Goal: Task Accomplishment & Management: Manage account settings

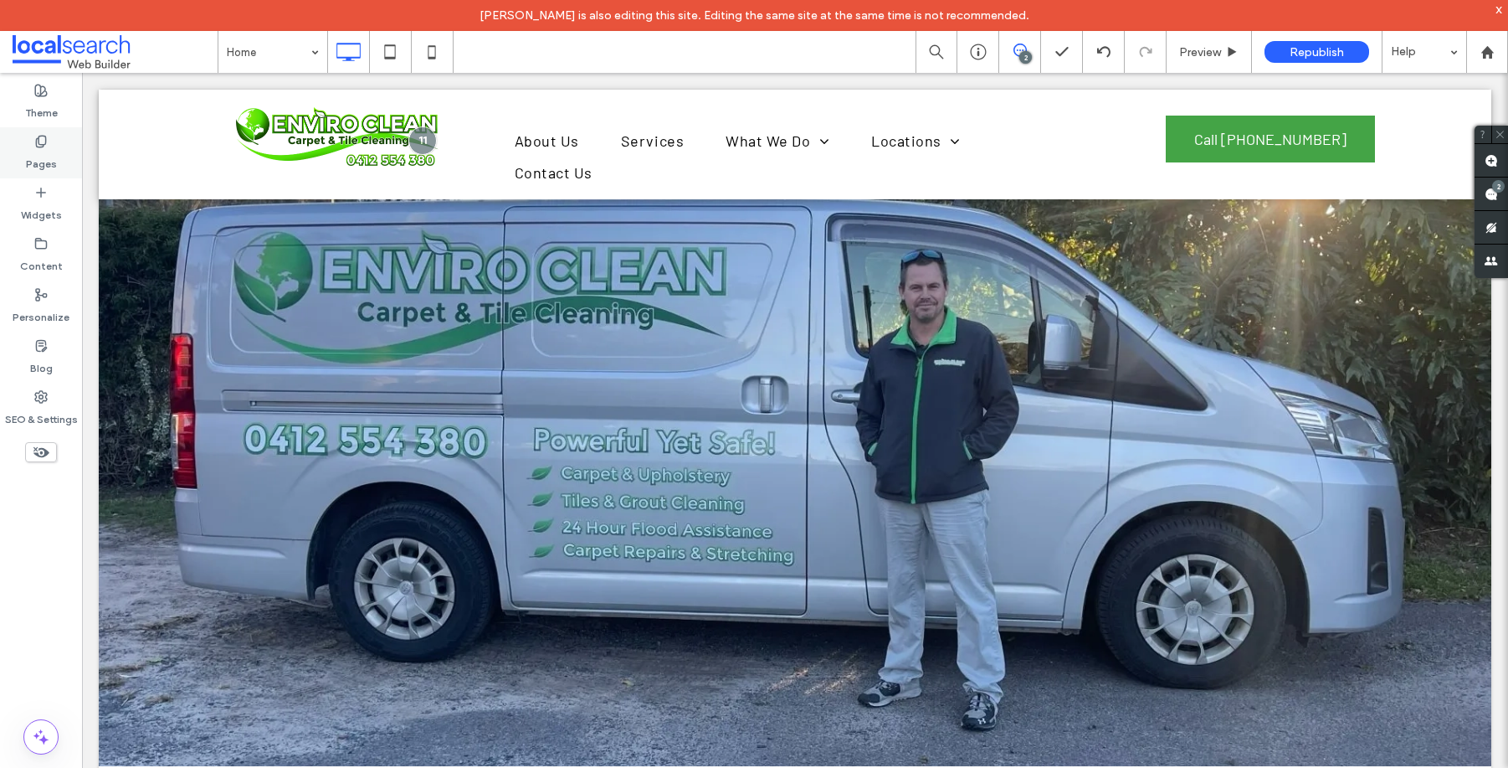
click at [33, 157] on label "Pages" at bounding box center [41, 159] width 31 height 23
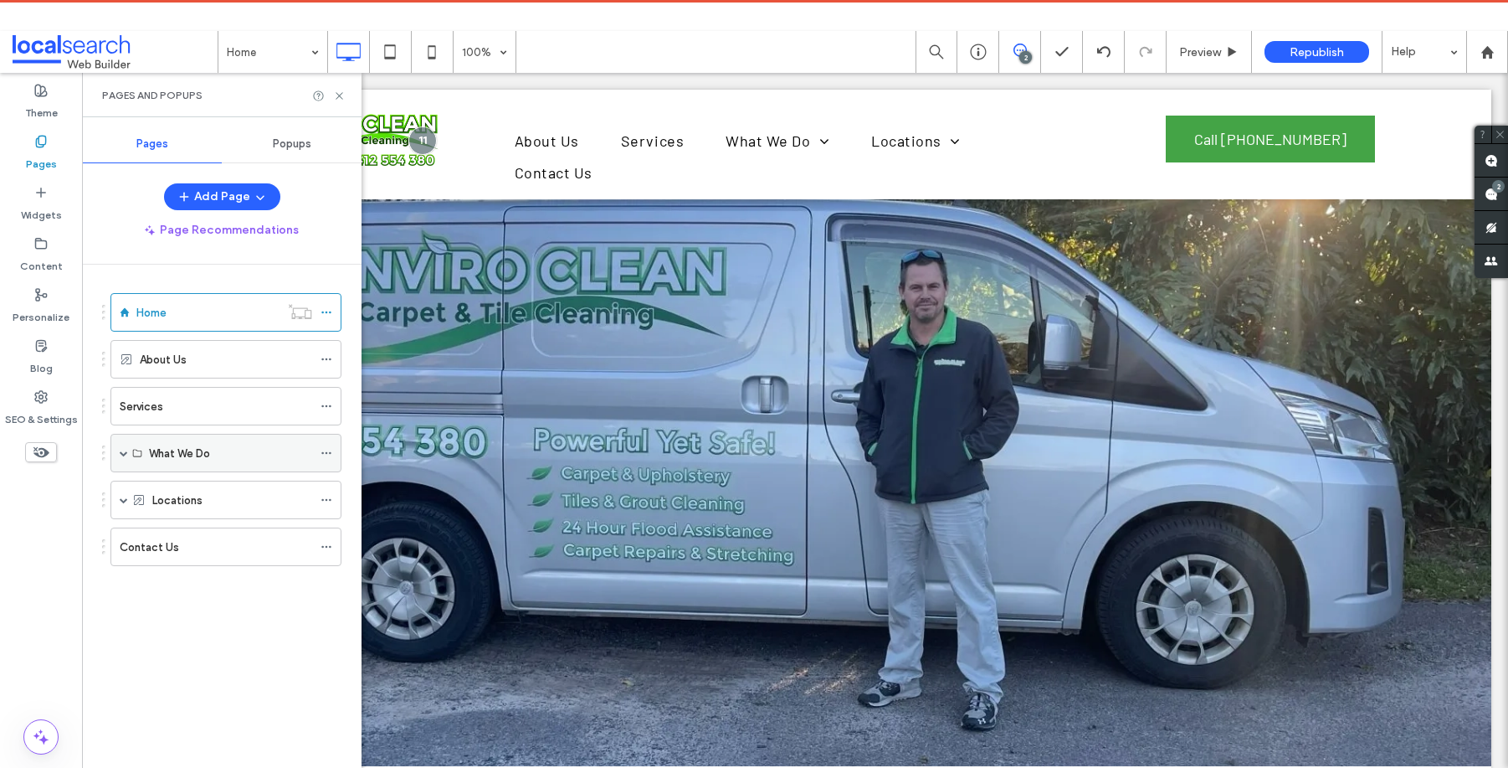
click at [124, 454] on span at bounding box center [124, 453] width 8 height 8
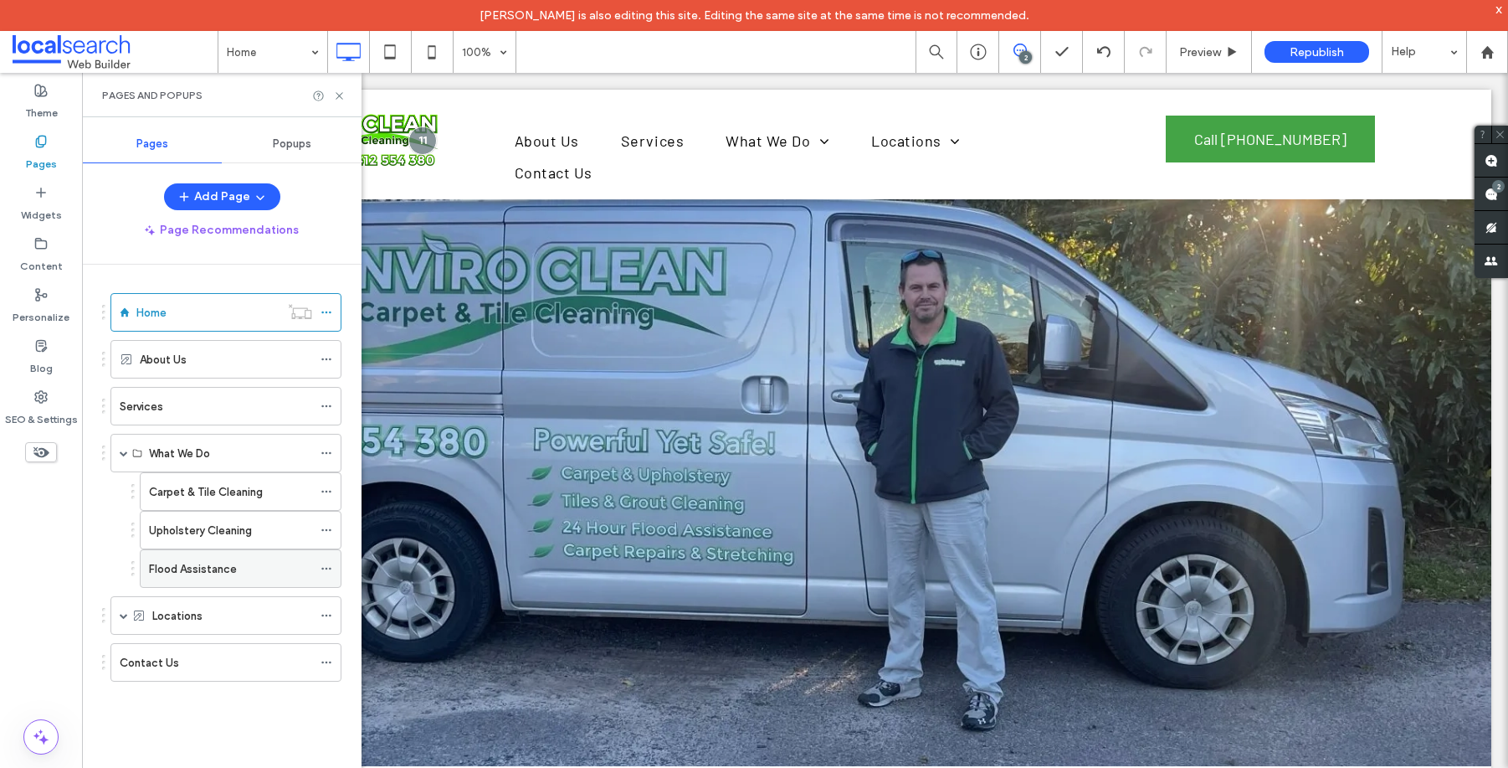
click at [213, 568] on label "Flood Assistance" at bounding box center [193, 568] width 88 height 29
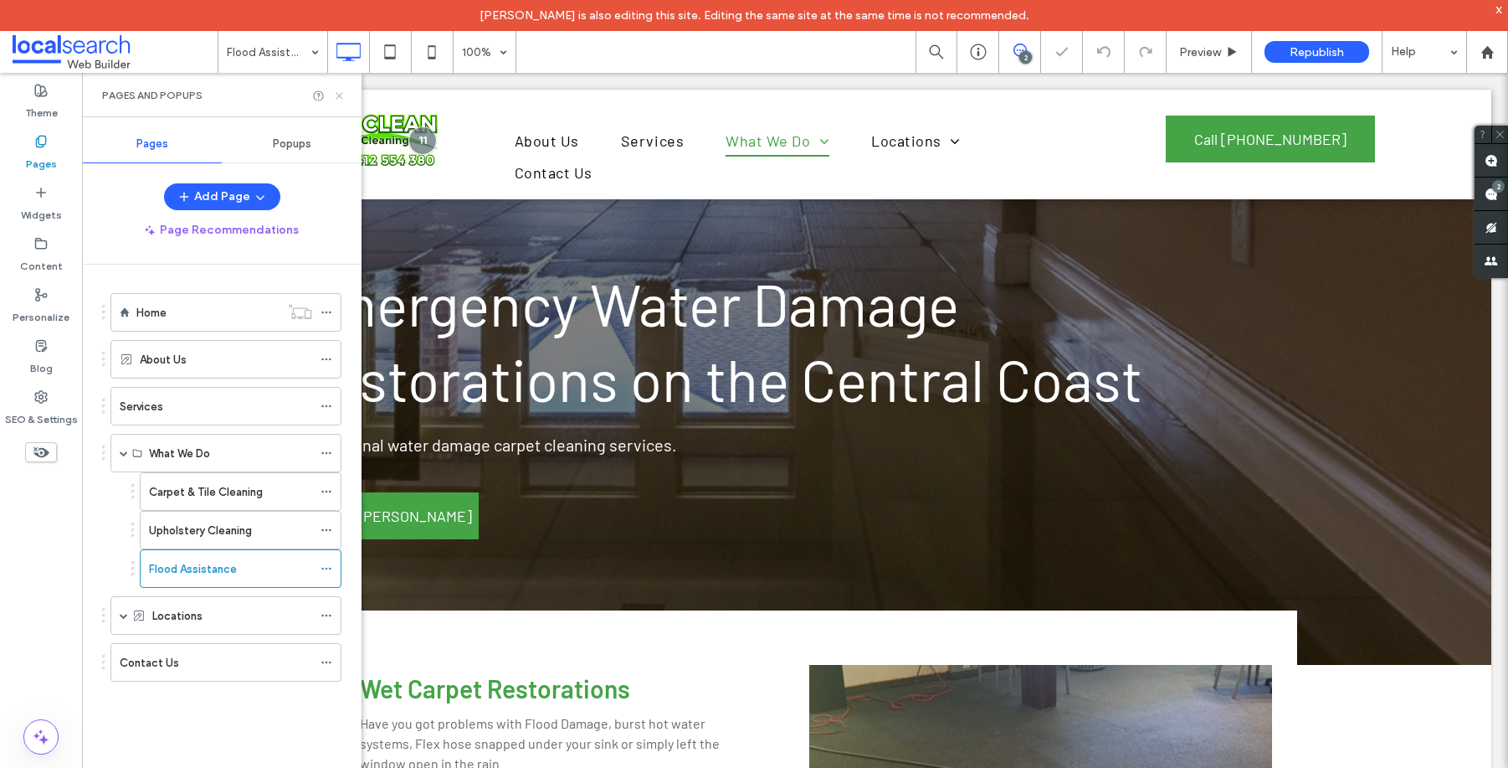
drag, startPoint x: 339, startPoint y: 95, endPoint x: 257, endPoint y: 23, distance: 109.7
click at [339, 95] on use at bounding box center [339, 95] width 7 height 7
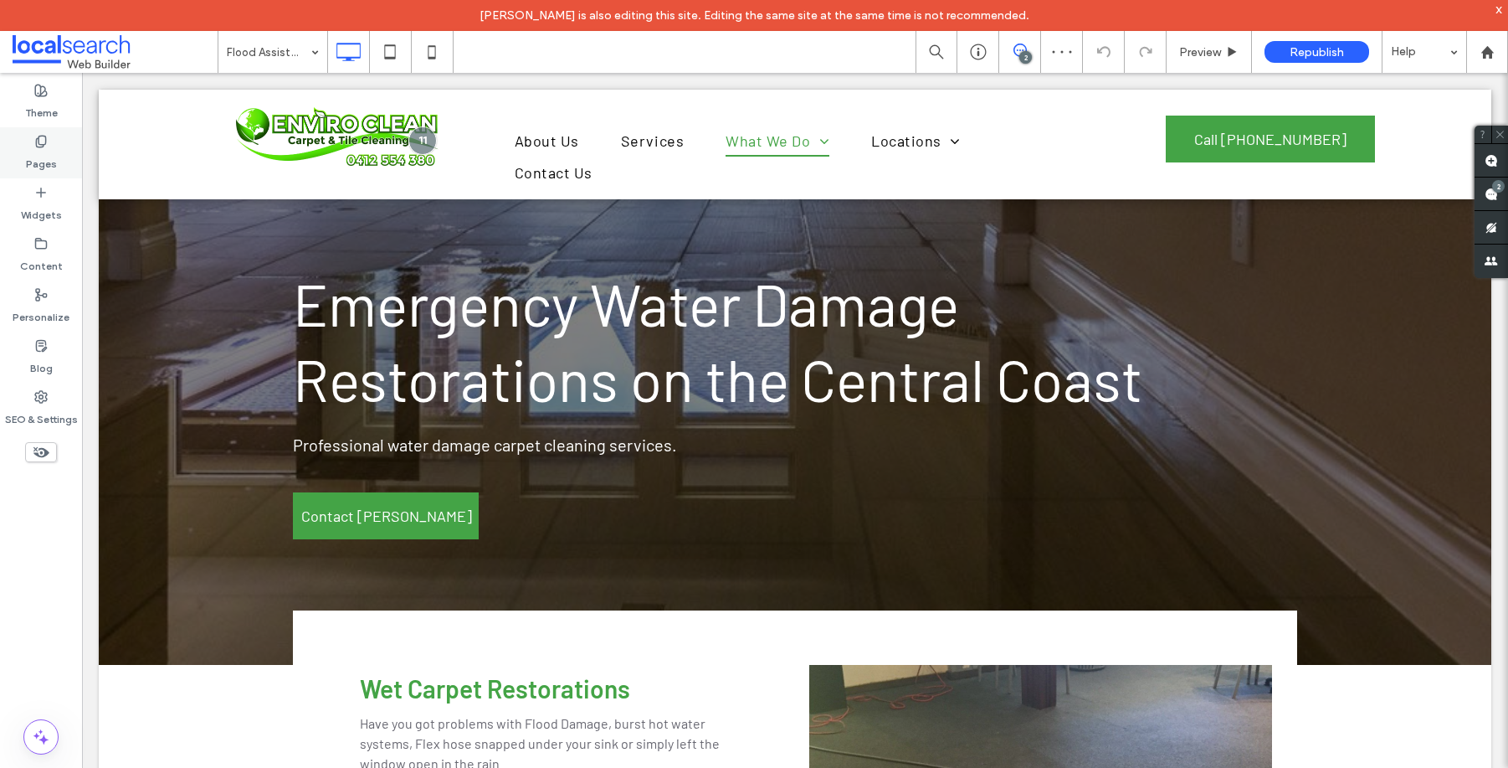
click at [35, 154] on label "Pages" at bounding box center [41, 159] width 31 height 23
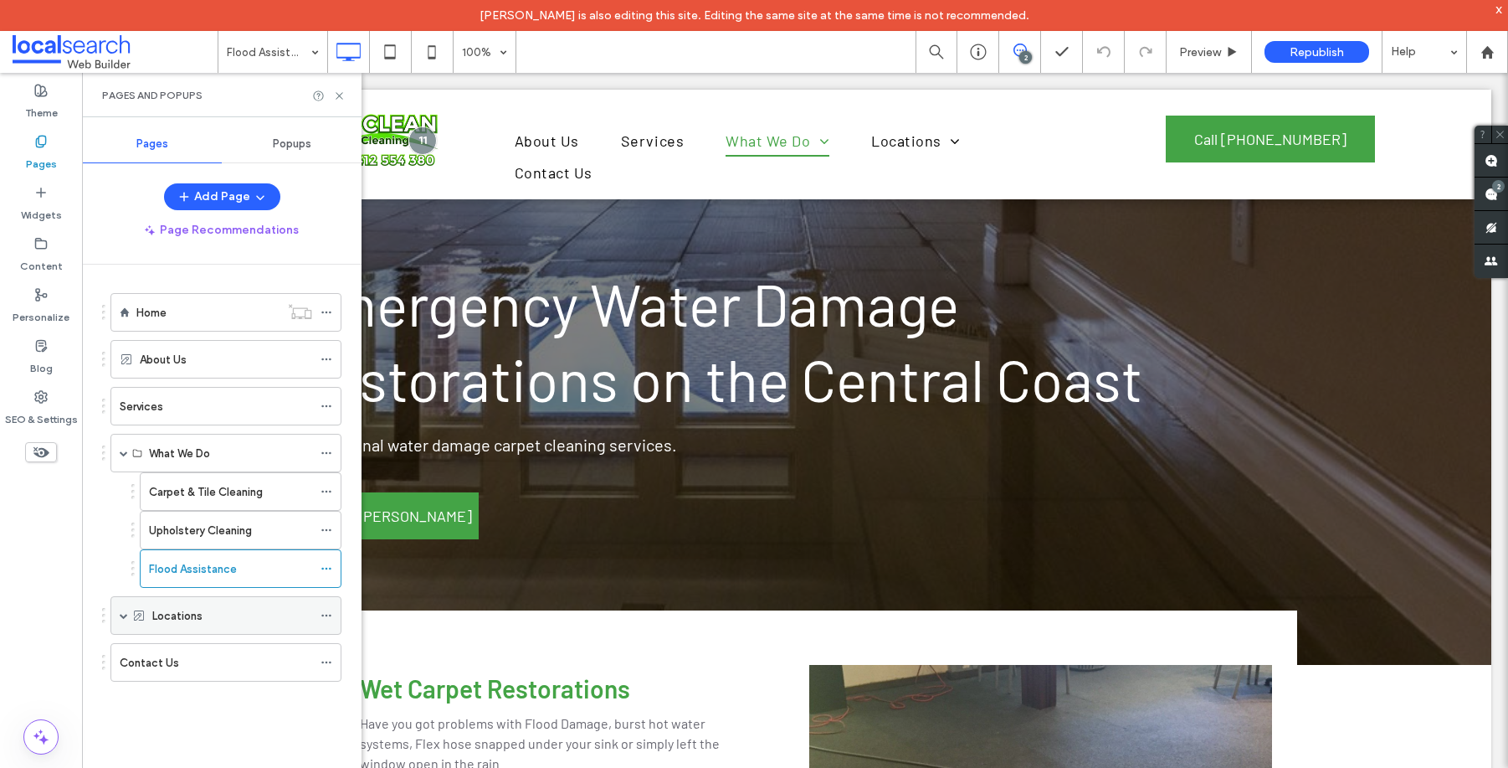
click at [122, 609] on span at bounding box center [124, 615] width 8 height 37
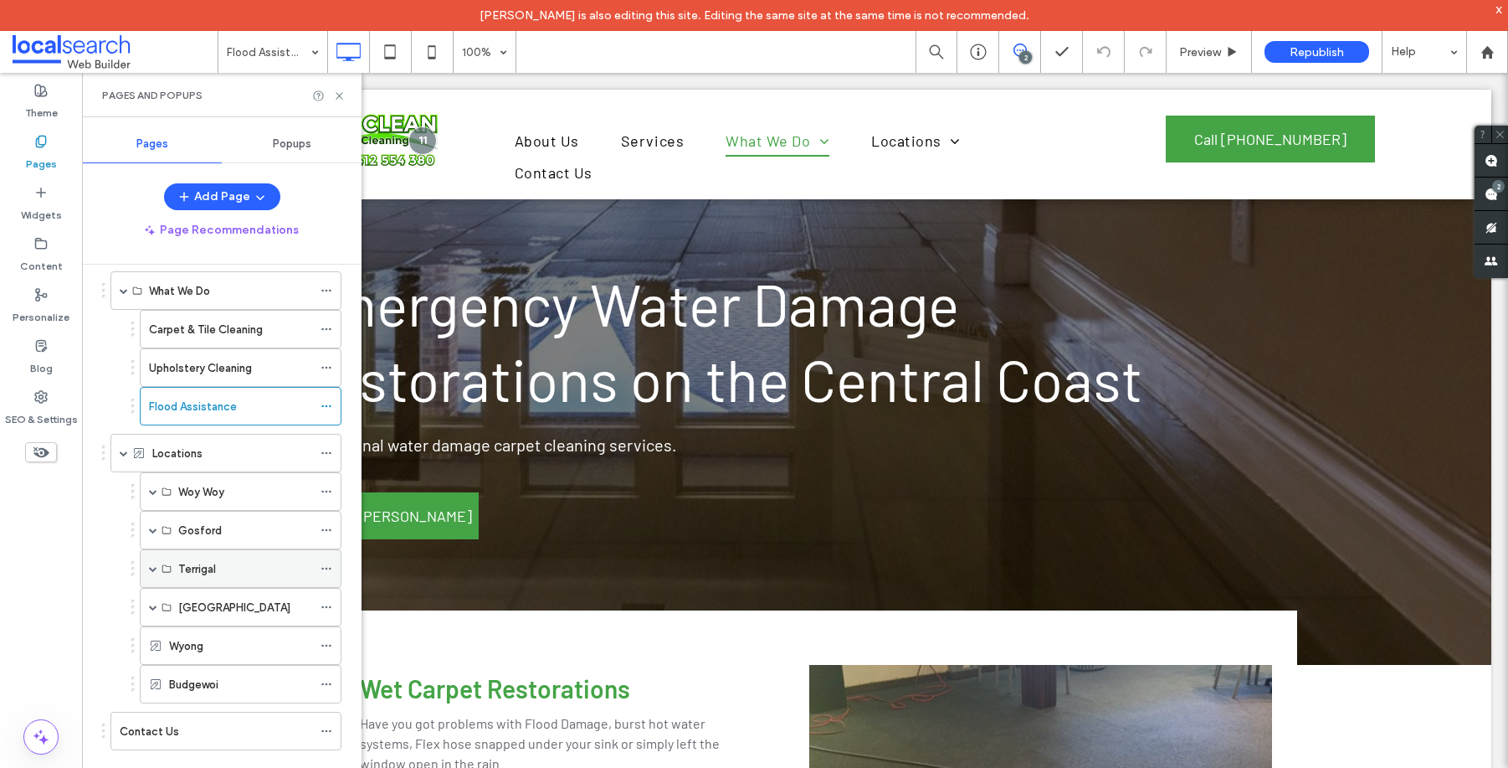
scroll to position [164, 0]
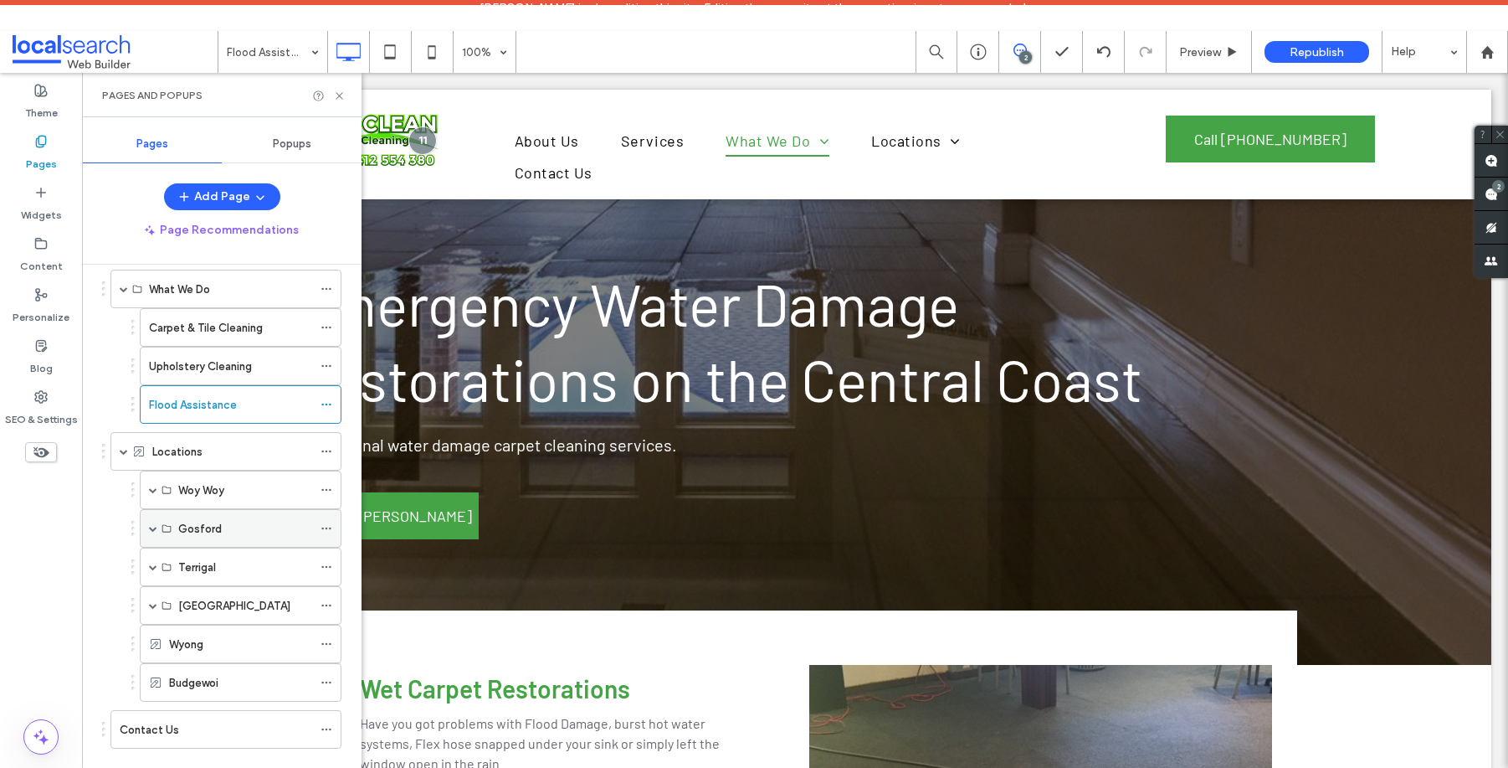
click at [152, 531] on span at bounding box center [153, 528] width 8 height 8
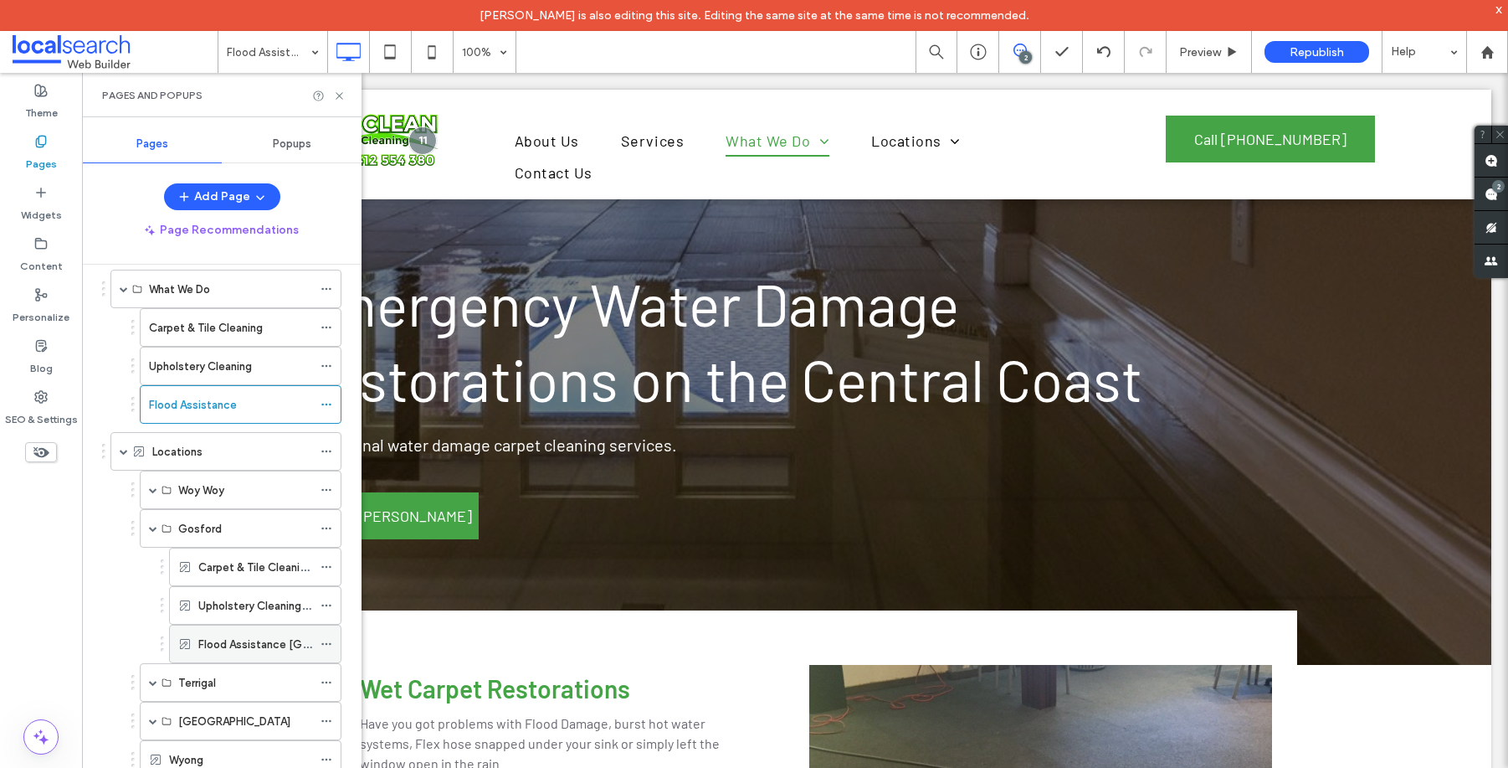
click at [230, 640] on label "Flood Assistance [GEOGRAPHIC_DATA]" at bounding box center [299, 643] width 203 height 29
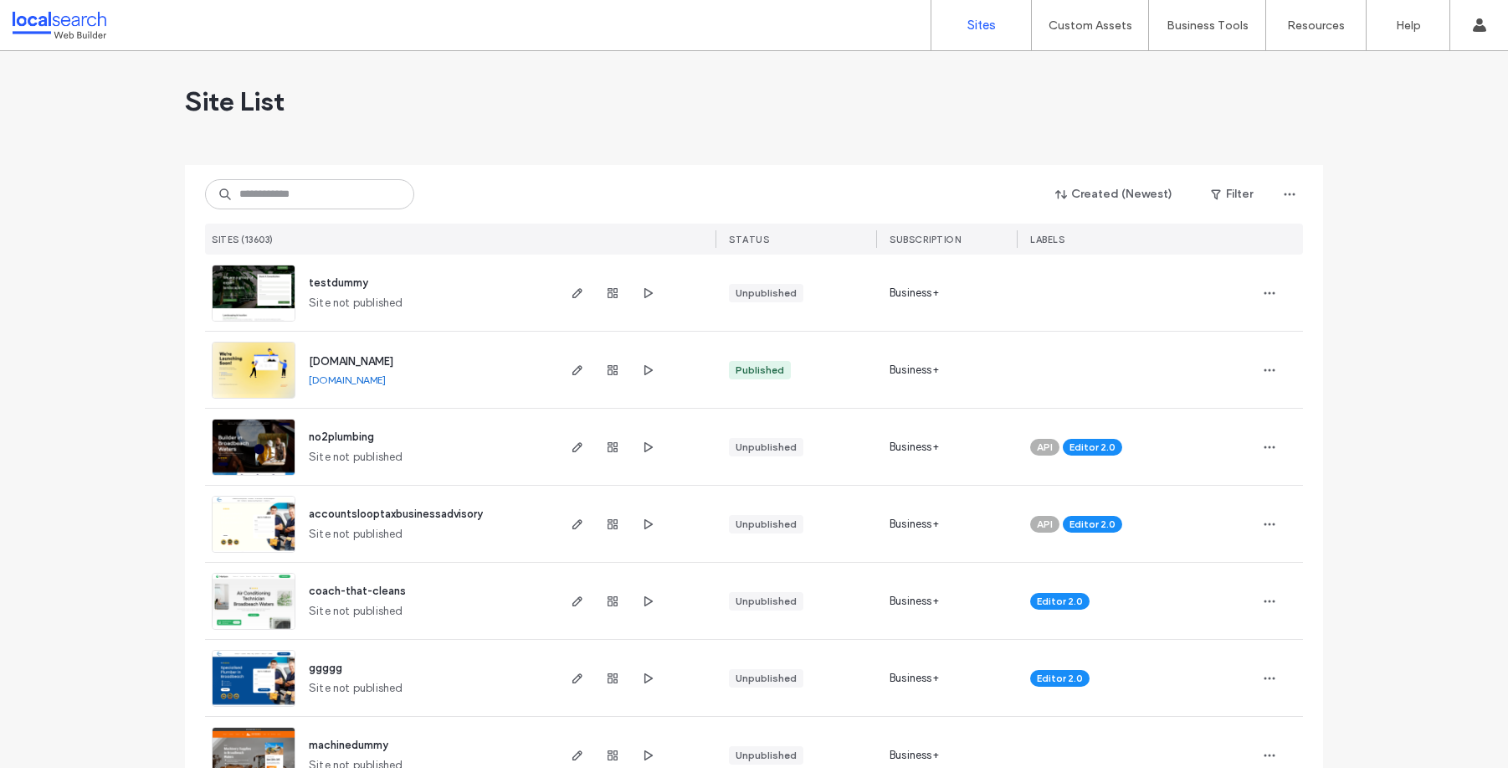
click at [300, 194] on input at bounding box center [309, 194] width 209 height 30
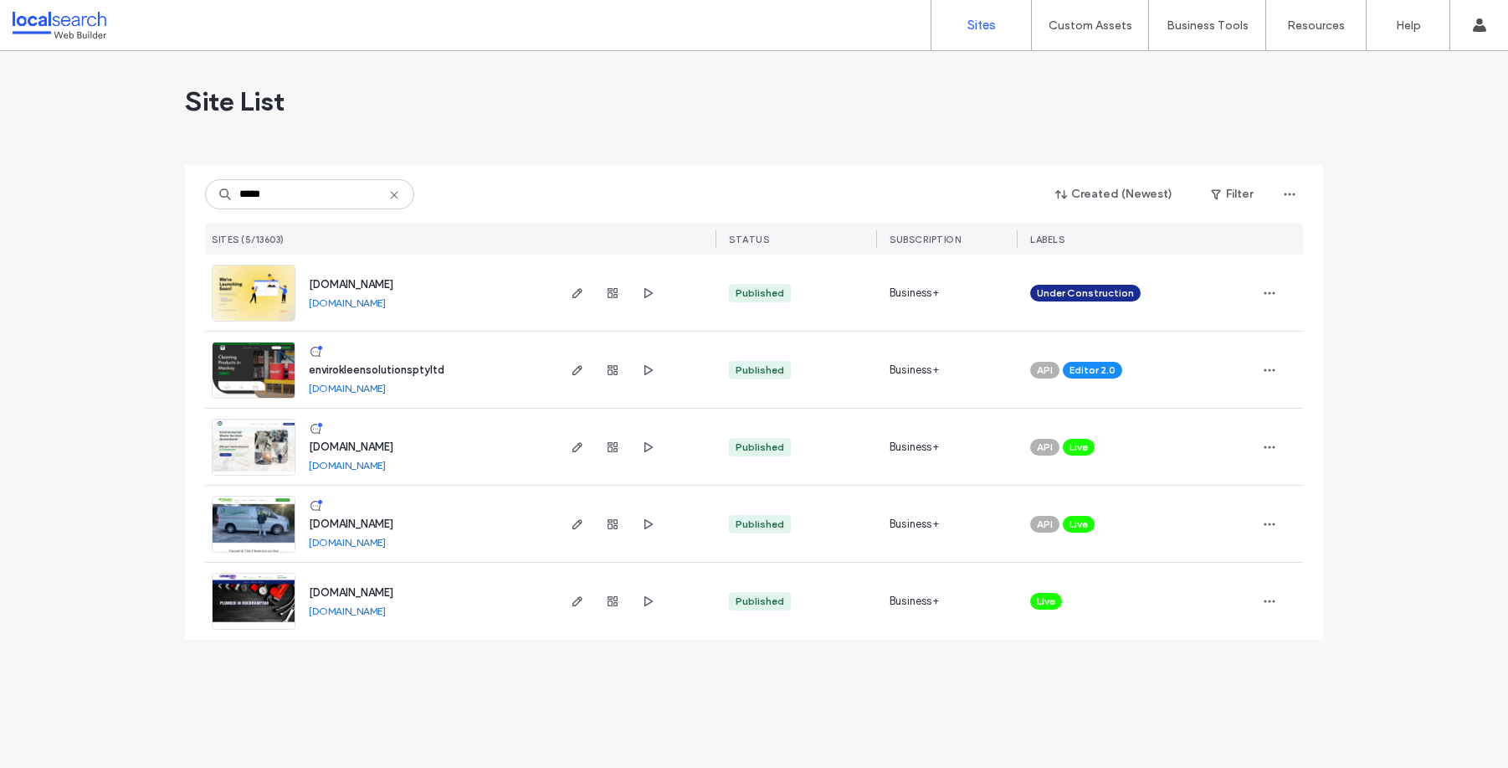
type input "*****"
click at [393, 522] on span "www.enviroclean.net.au" at bounding box center [351, 523] width 85 height 13
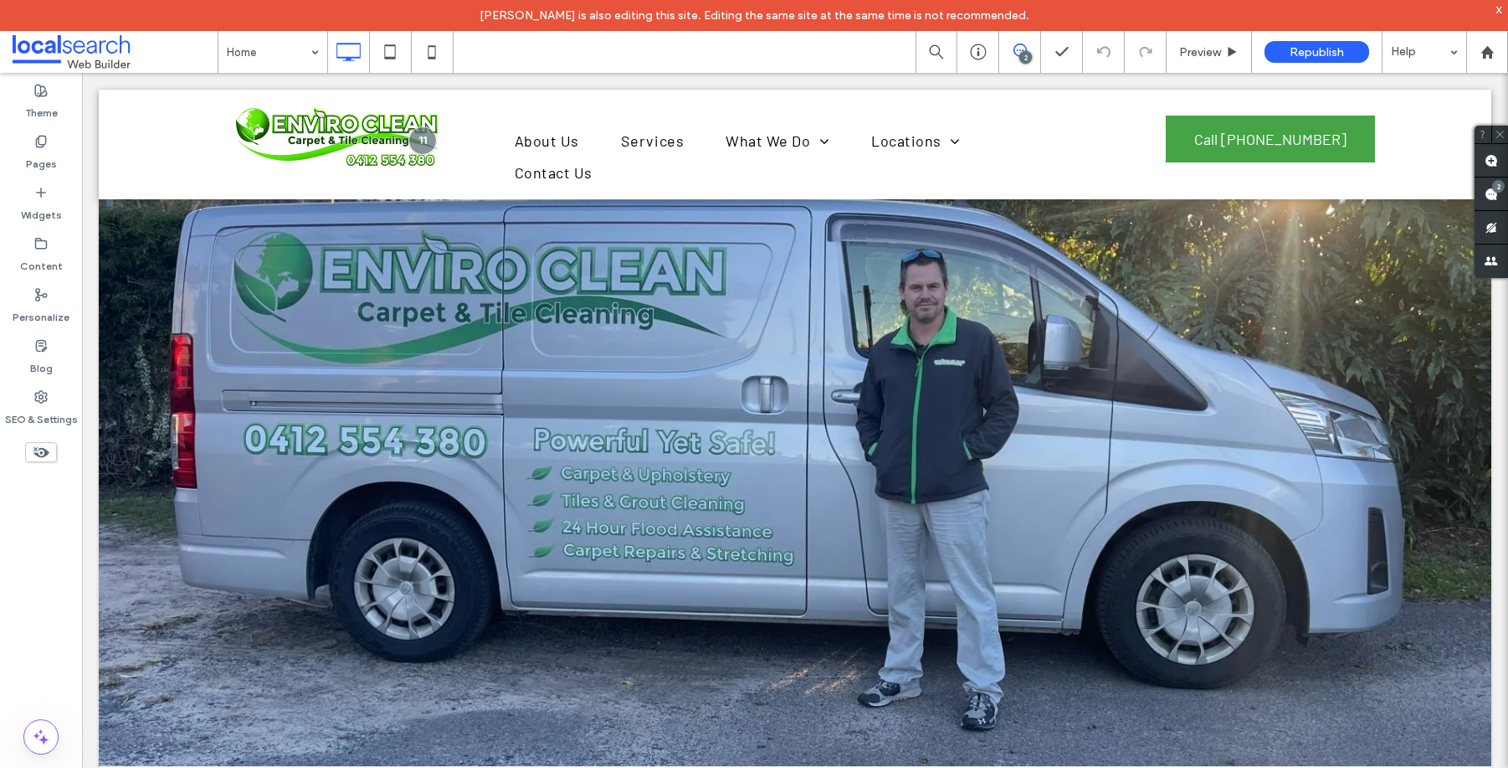
click at [39, 110] on label "Theme" at bounding box center [41, 108] width 33 height 23
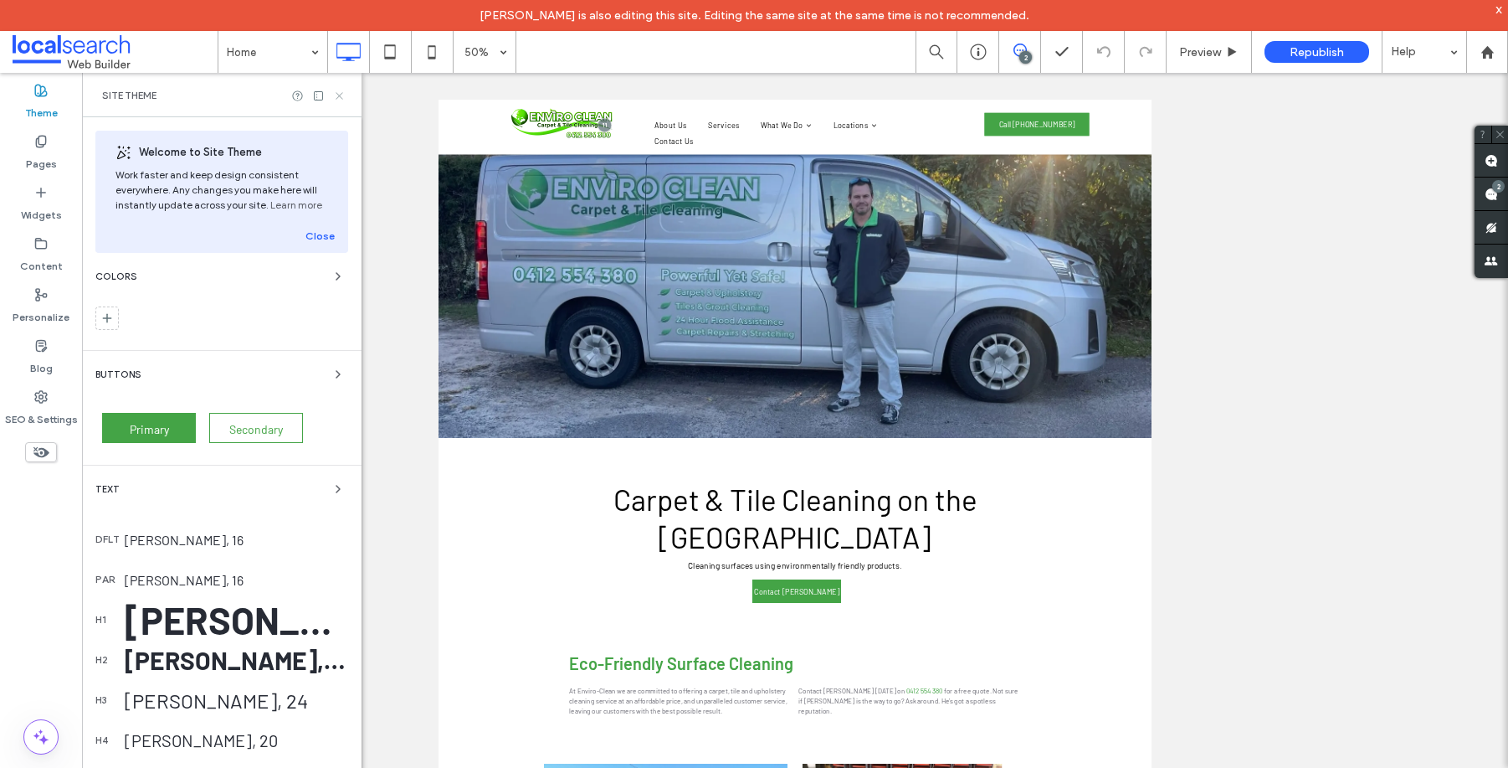
click at [337, 95] on icon at bounding box center [339, 96] width 13 height 13
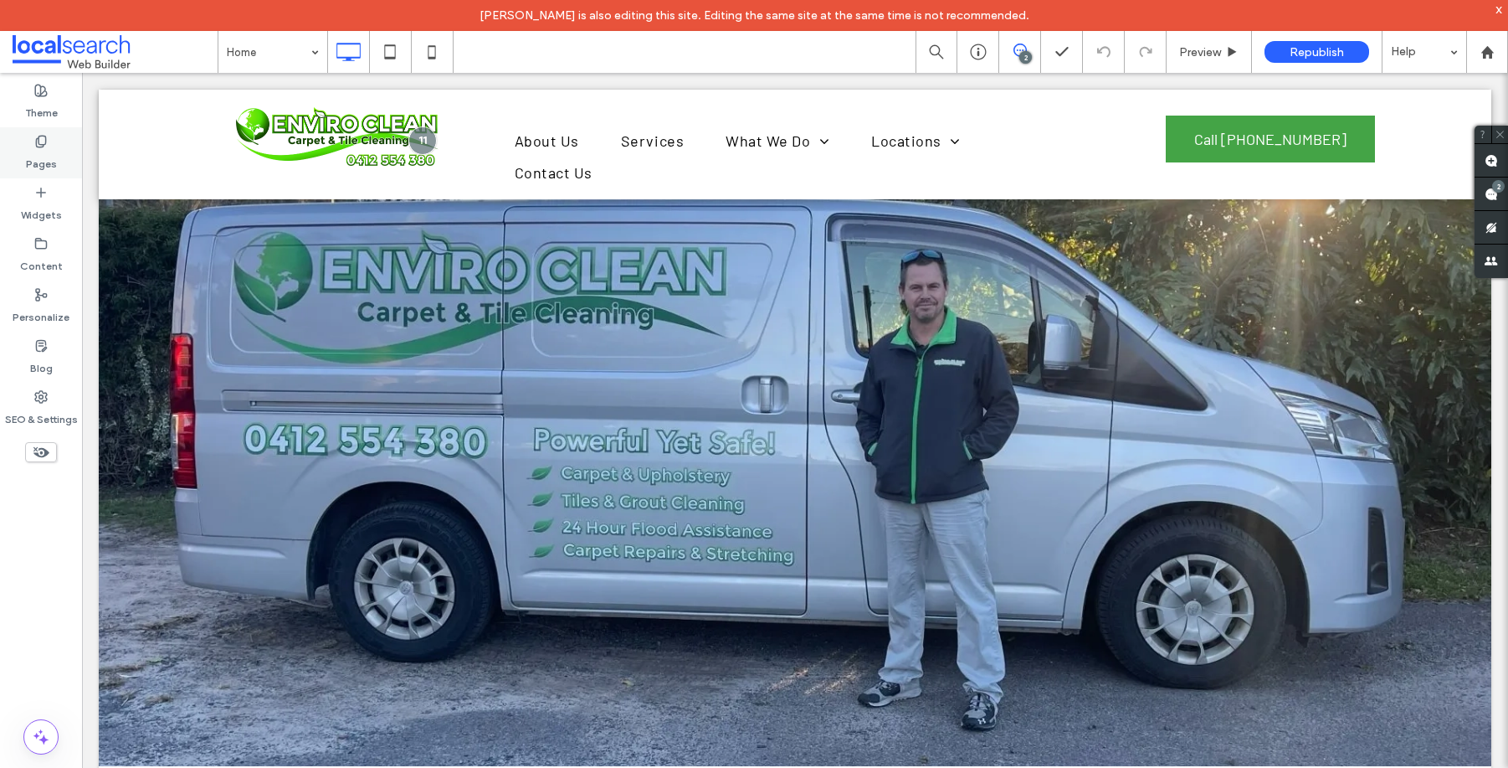
click at [42, 154] on label "Pages" at bounding box center [41, 159] width 31 height 23
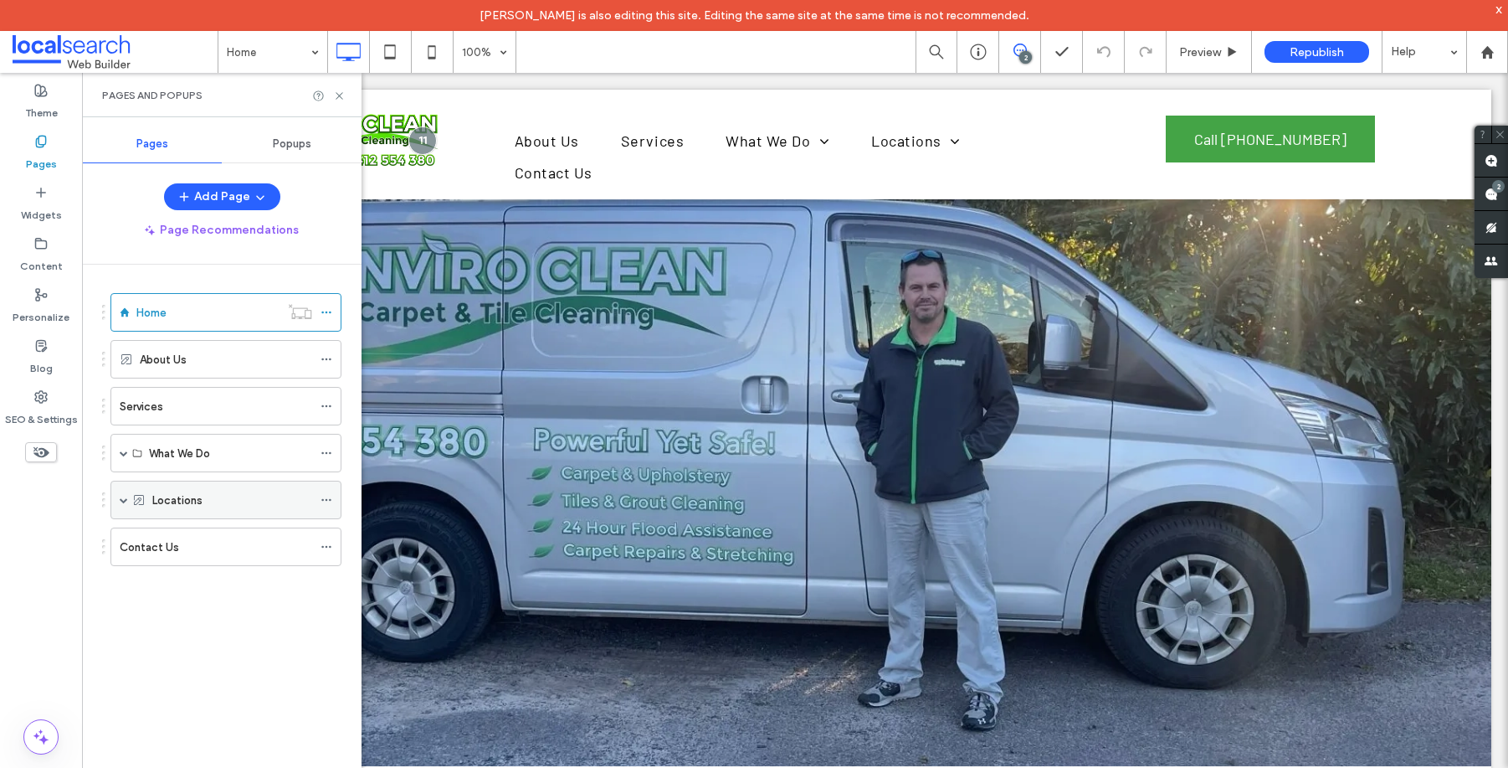
click at [121, 497] on span at bounding box center [124, 500] width 8 height 8
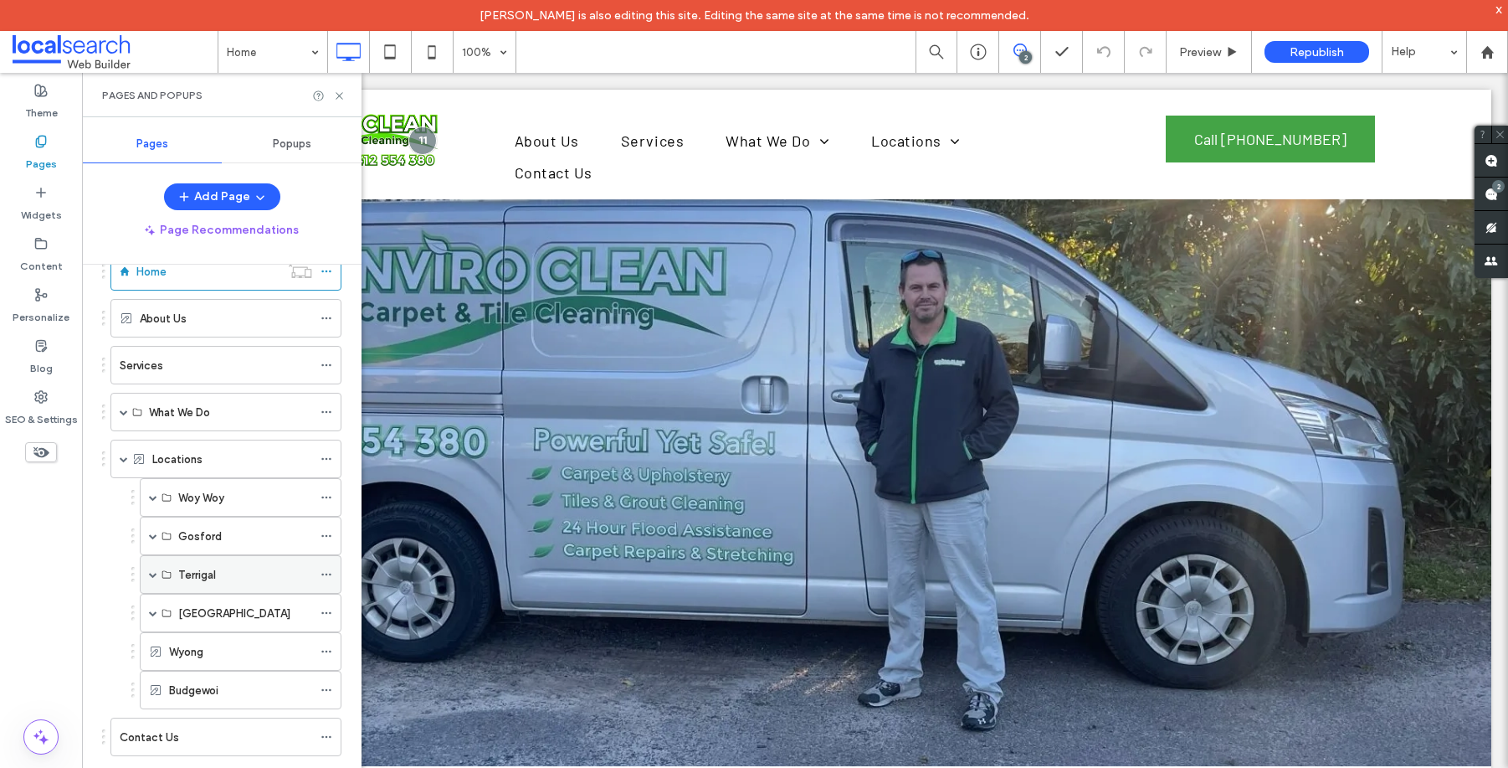
scroll to position [49, 0]
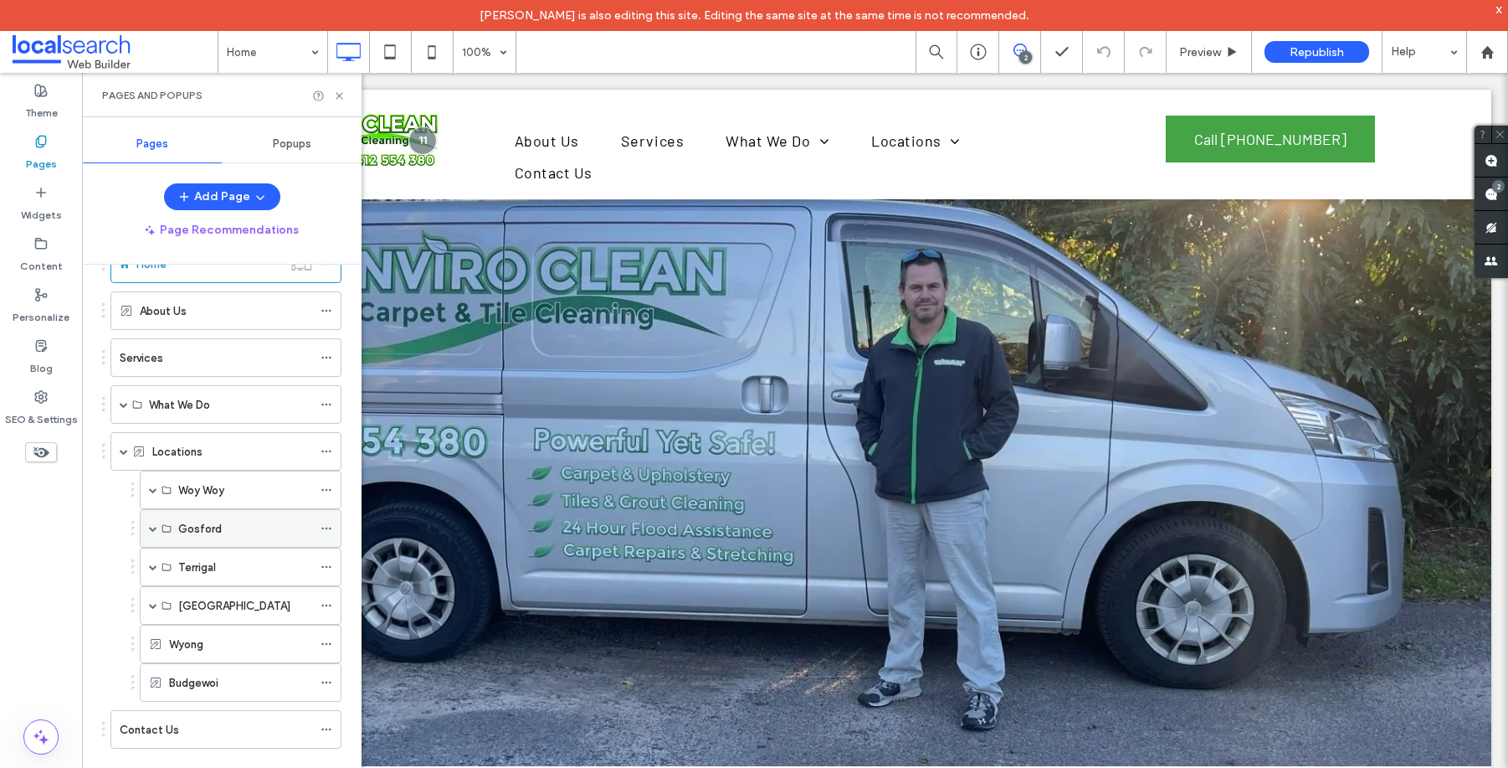
click at [153, 527] on span at bounding box center [153, 528] width 8 height 8
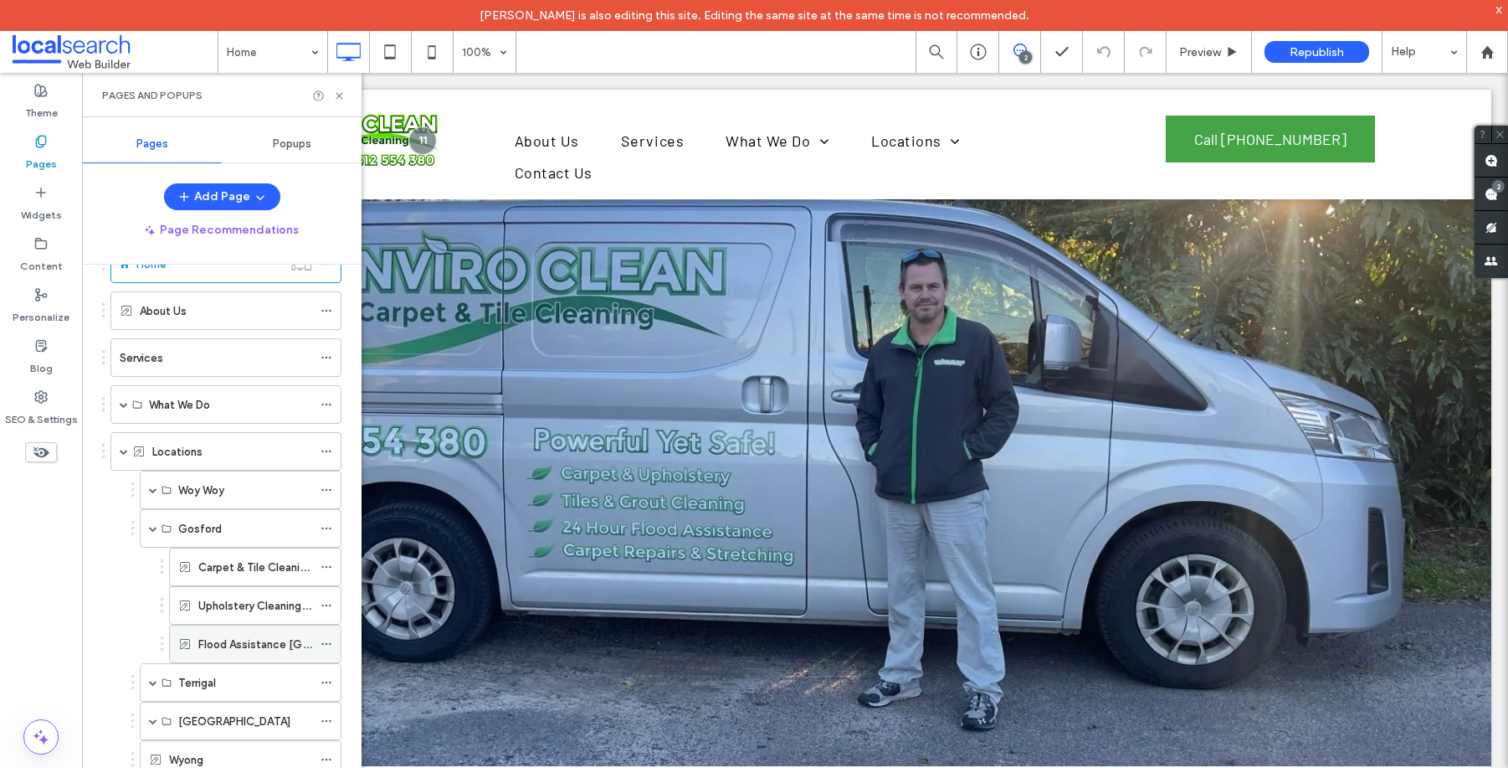
click at [247, 638] on label "Flood Assistance [GEOGRAPHIC_DATA]" at bounding box center [299, 643] width 203 height 29
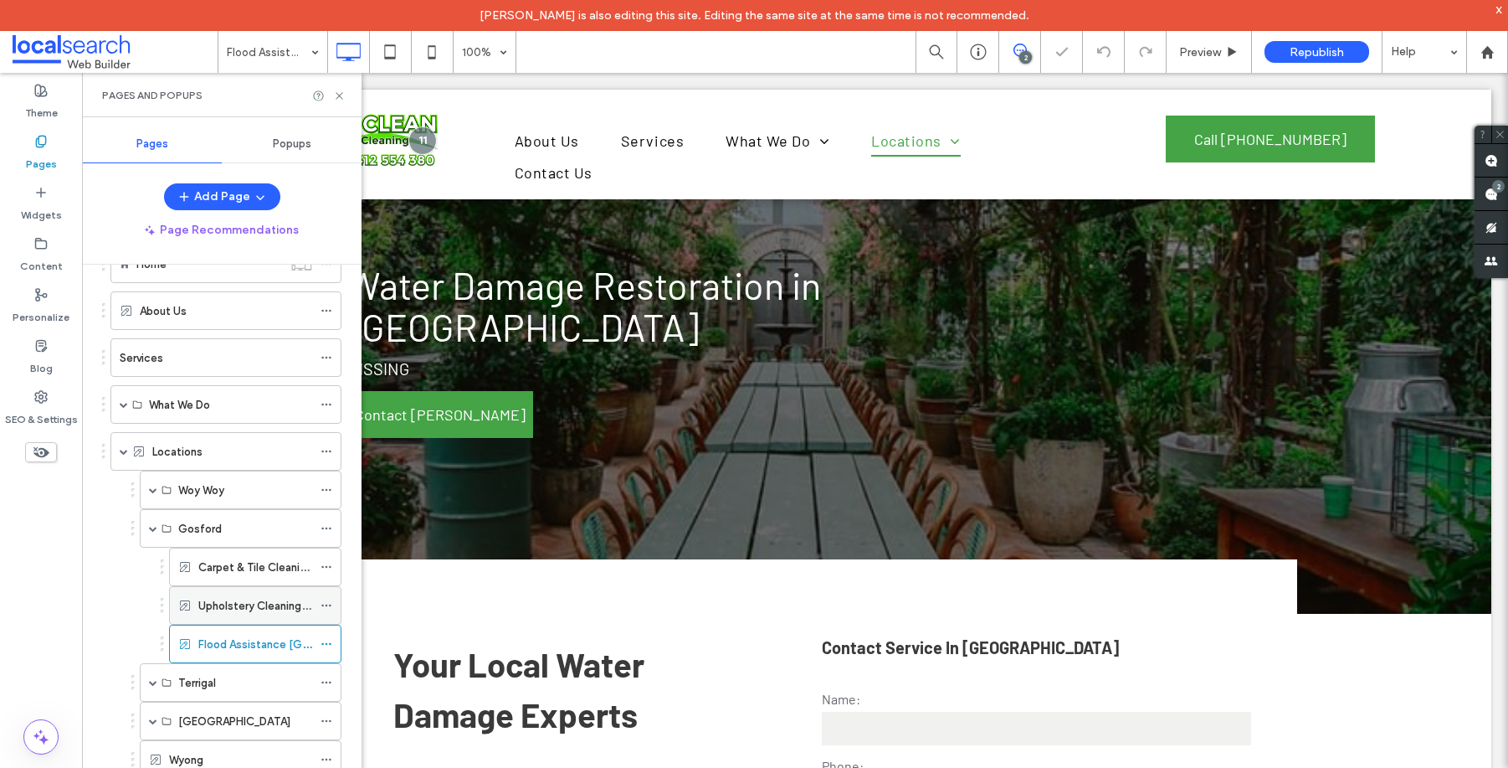
click at [215, 603] on label "Upholstery Cleaning [GEOGRAPHIC_DATA]" at bounding box center [307, 605] width 218 height 29
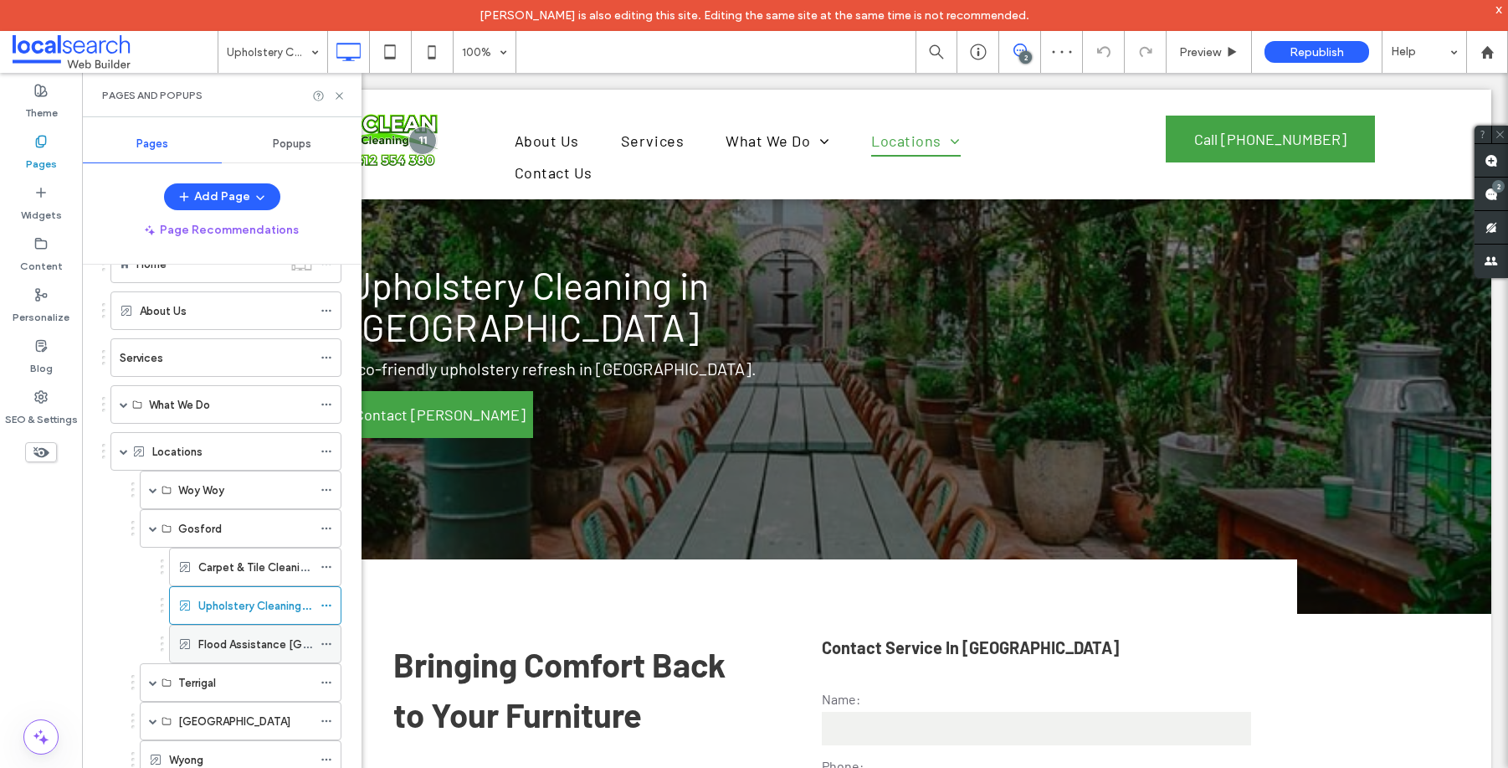
click at [239, 655] on div "Flood Assistance [GEOGRAPHIC_DATA]" at bounding box center [255, 643] width 114 height 37
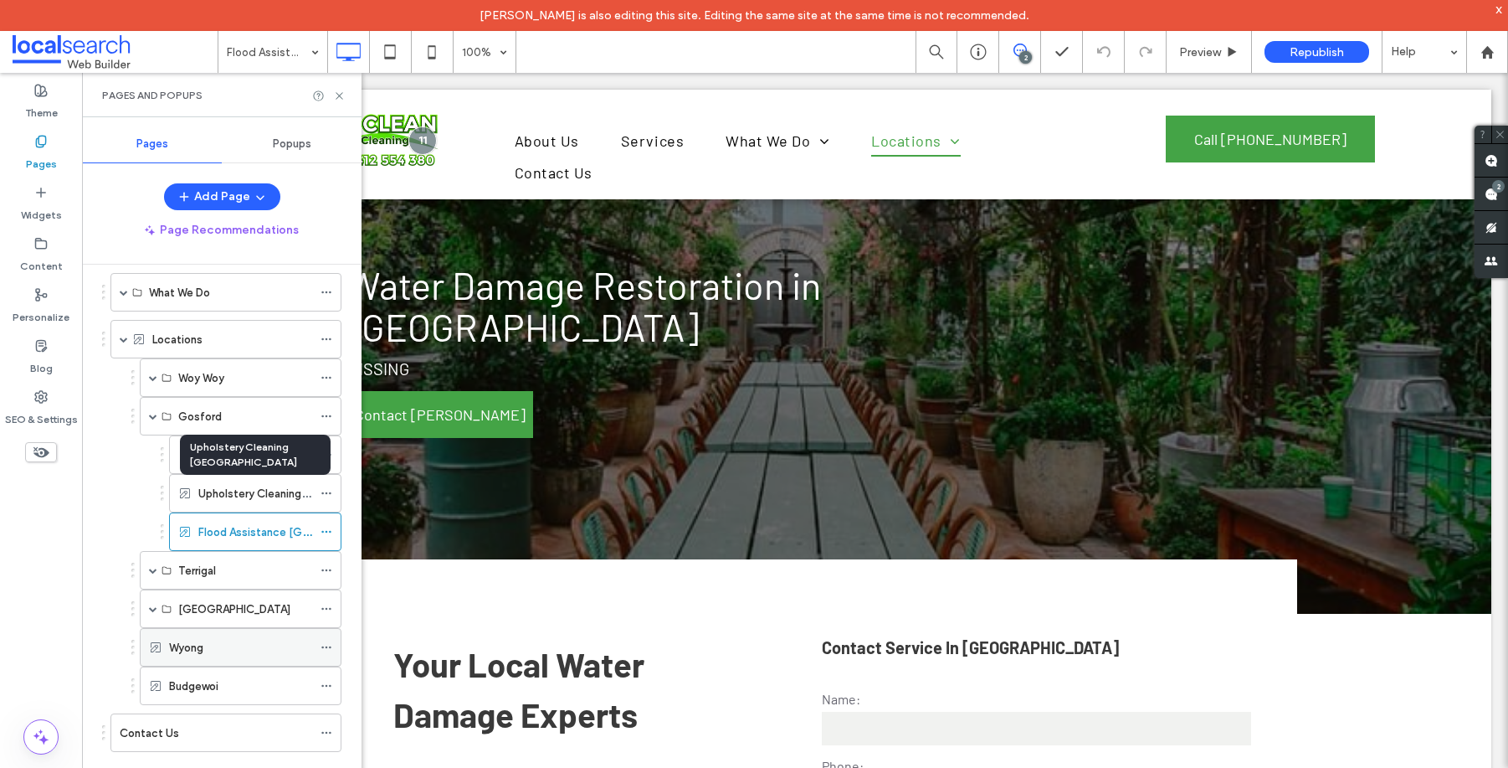
scroll to position [164, 0]
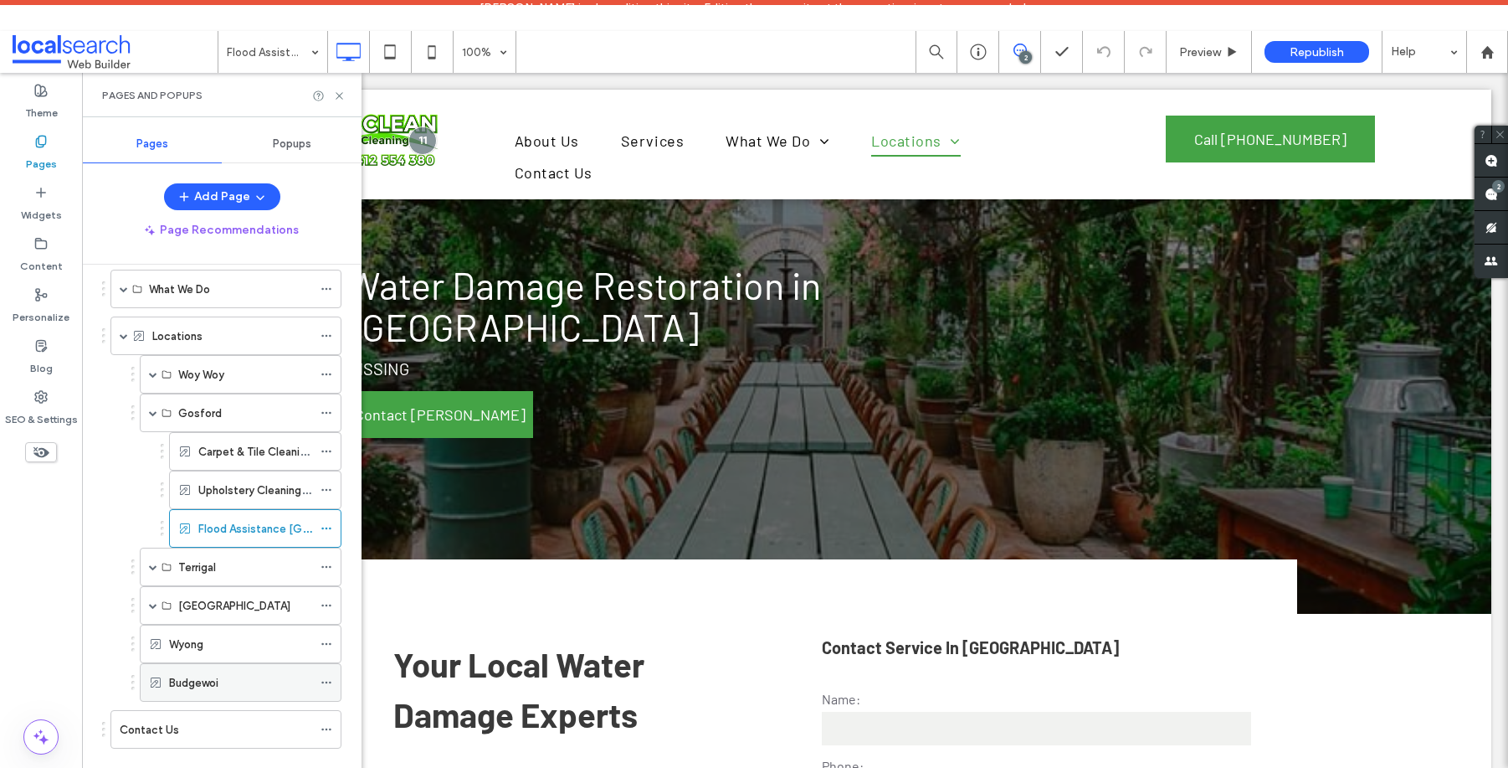
click at [193, 690] on label "Budgewoi" at bounding box center [193, 682] width 49 height 29
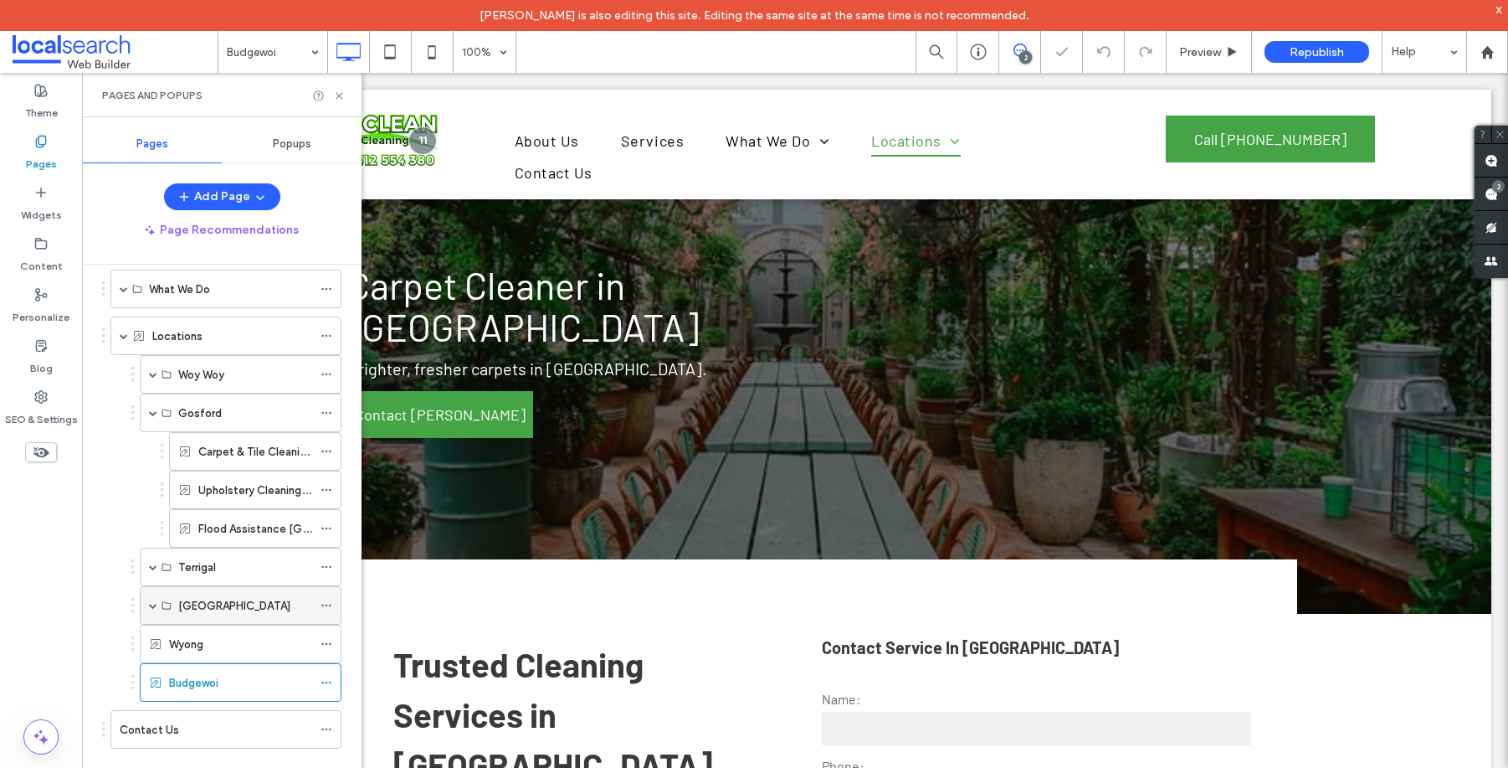
click at [206, 617] on div "[GEOGRAPHIC_DATA]" at bounding box center [245, 605] width 134 height 37
click at [228, 521] on label "Flood Assistance [GEOGRAPHIC_DATA]" at bounding box center [299, 528] width 203 height 29
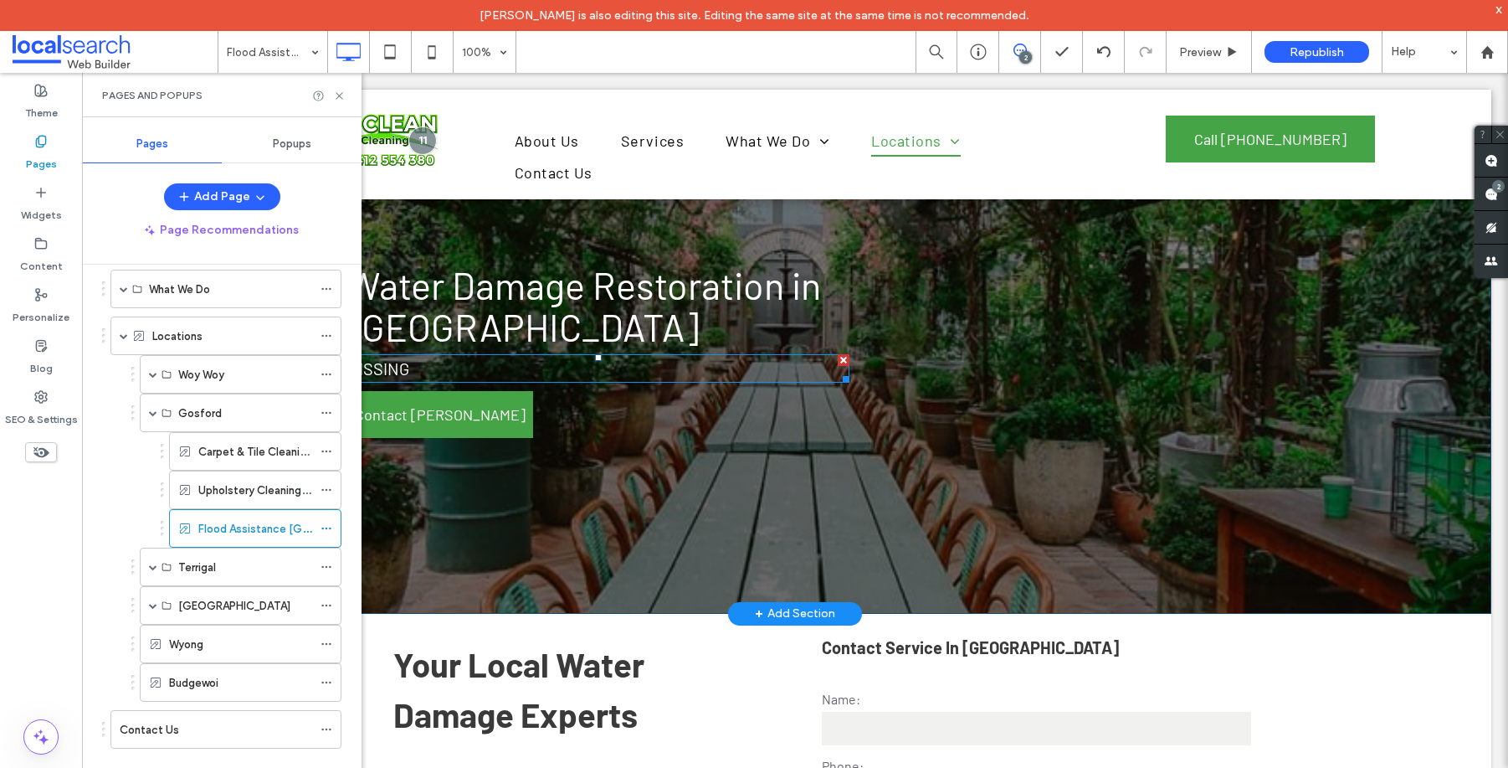
click at [406, 369] on h4 "MISSING" at bounding box center [598, 368] width 502 height 25
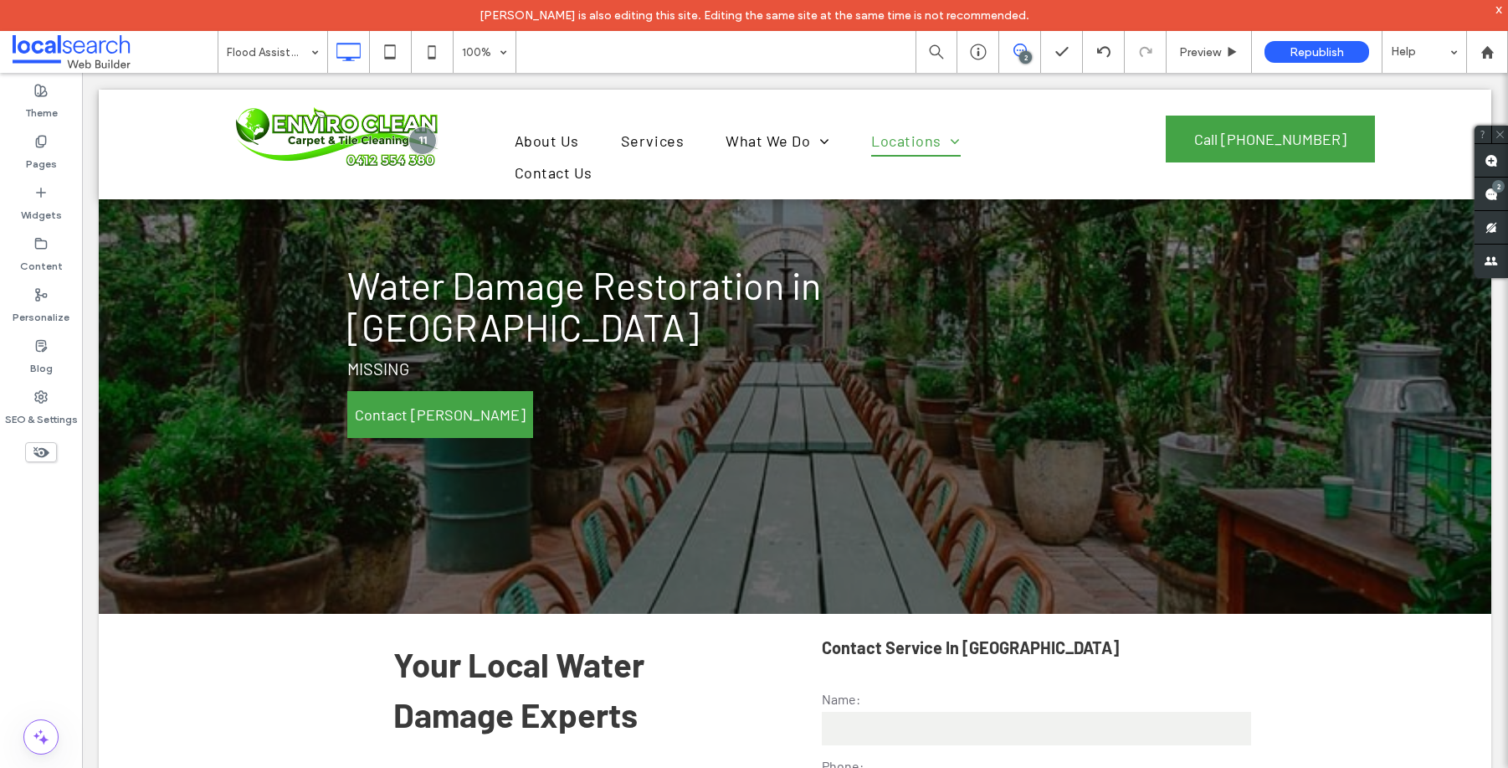
click at [406, 369] on h4 "MISSING" at bounding box center [598, 368] width 502 height 25
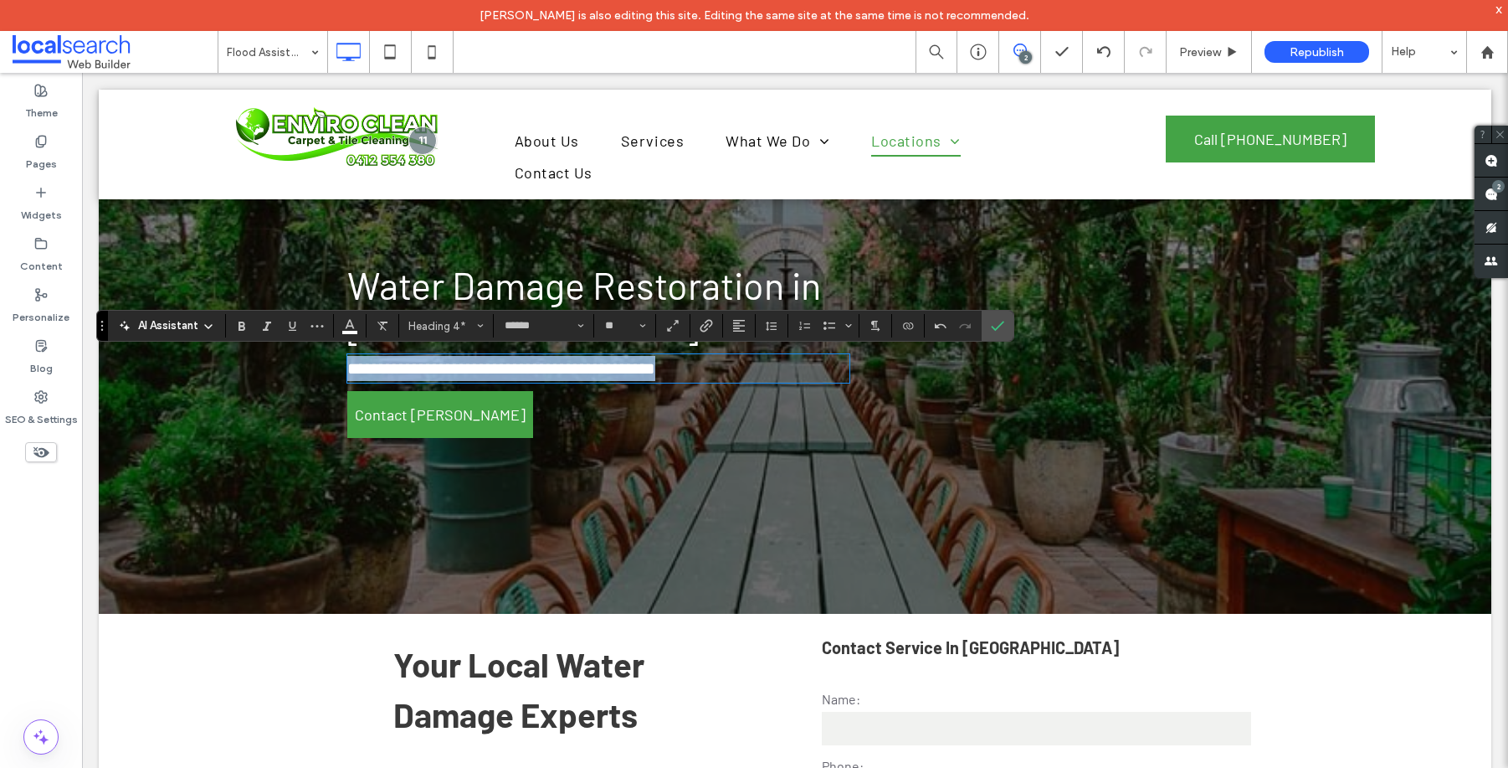
drag, startPoint x: 699, startPoint y: 372, endPoint x: 343, endPoint y: 369, distance: 355.8
click at [347, 369] on h4 "**********" at bounding box center [598, 368] width 502 height 25
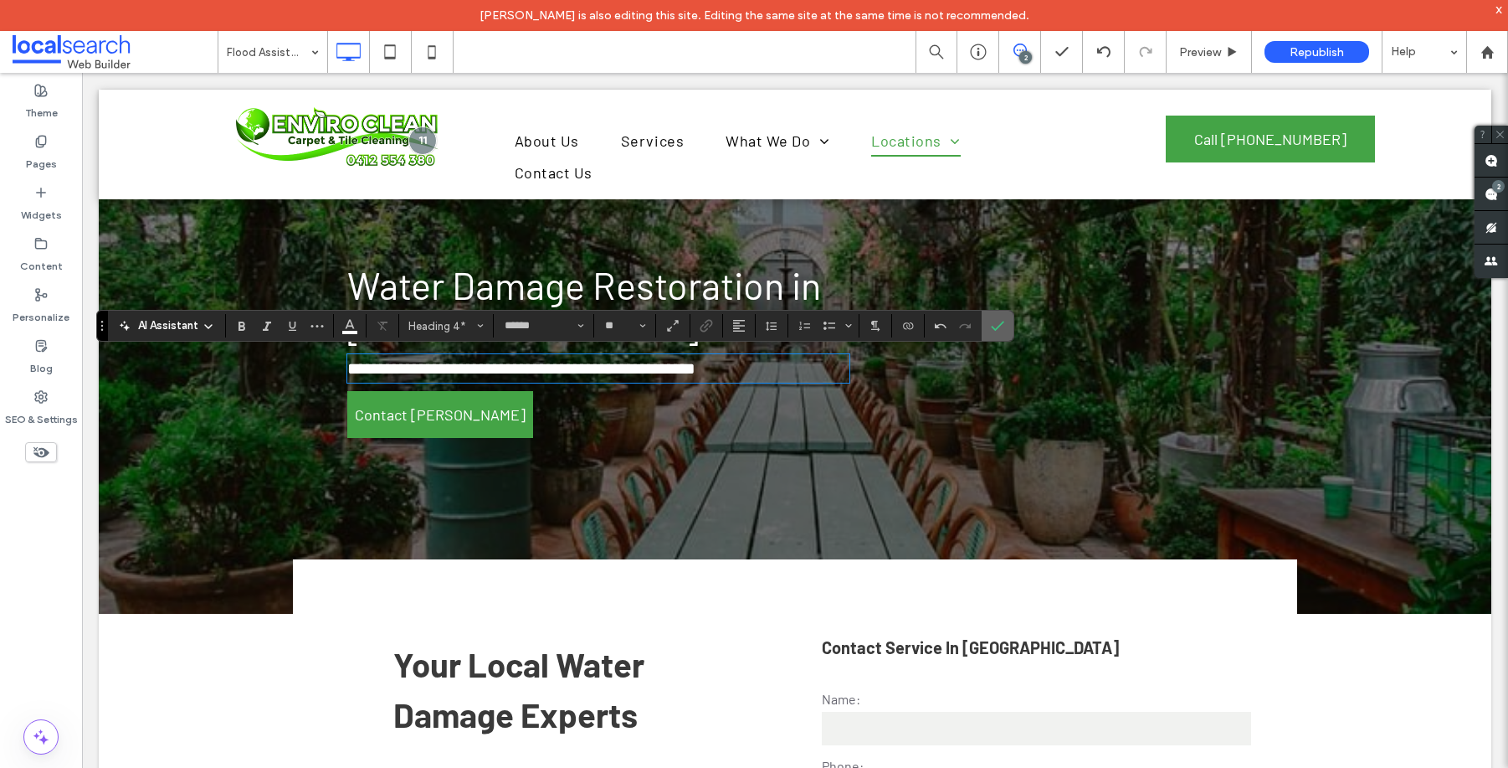
drag, startPoint x: 1007, startPoint y: 331, endPoint x: 983, endPoint y: 291, distance: 46.2
click at [1007, 331] on label "Confirm" at bounding box center [997, 326] width 25 height 30
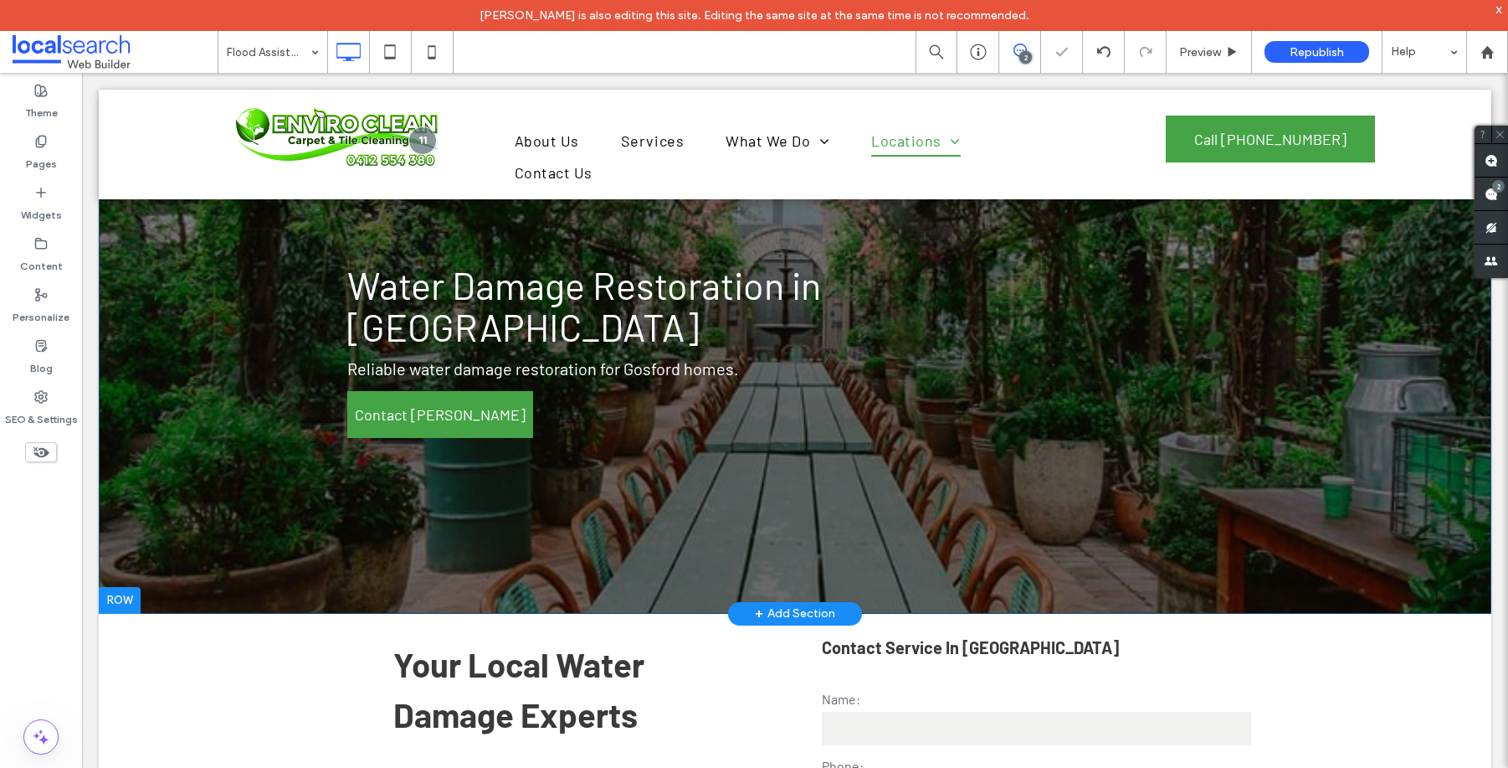
click at [1089, 369] on div "Water Damage Restoration in [GEOGRAPHIC_DATA] Reliable water damage restoration…" at bounding box center [849, 351] width 1005 height 189
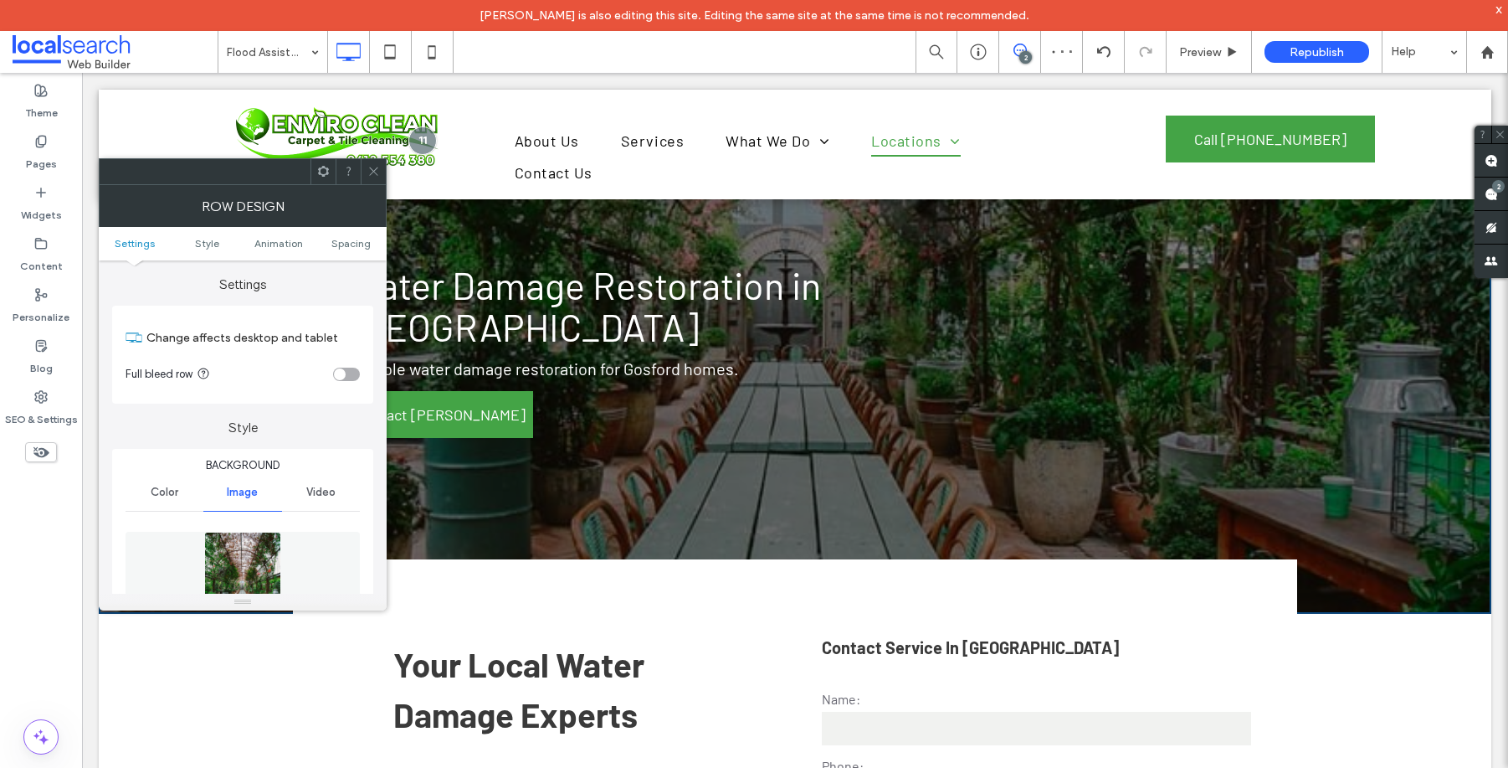
drag, startPoint x: 374, startPoint y: 168, endPoint x: 319, endPoint y: 89, distance: 96.8
click at [374, 168] on icon at bounding box center [373, 171] width 13 height 13
